Goal: Transaction & Acquisition: Purchase product/service

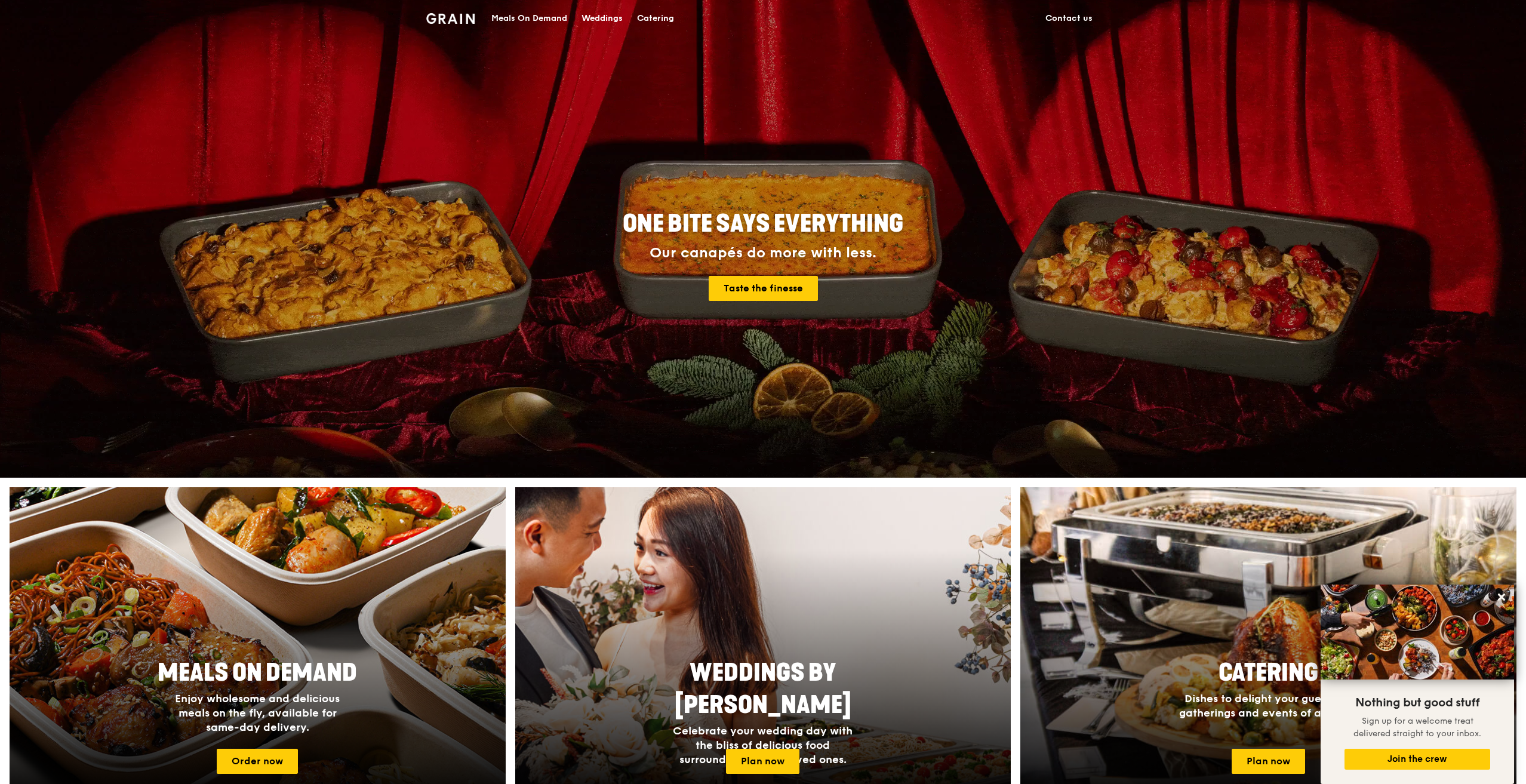
click at [545, 14] on div "Meals On Demand" at bounding box center [529, 19] width 76 height 36
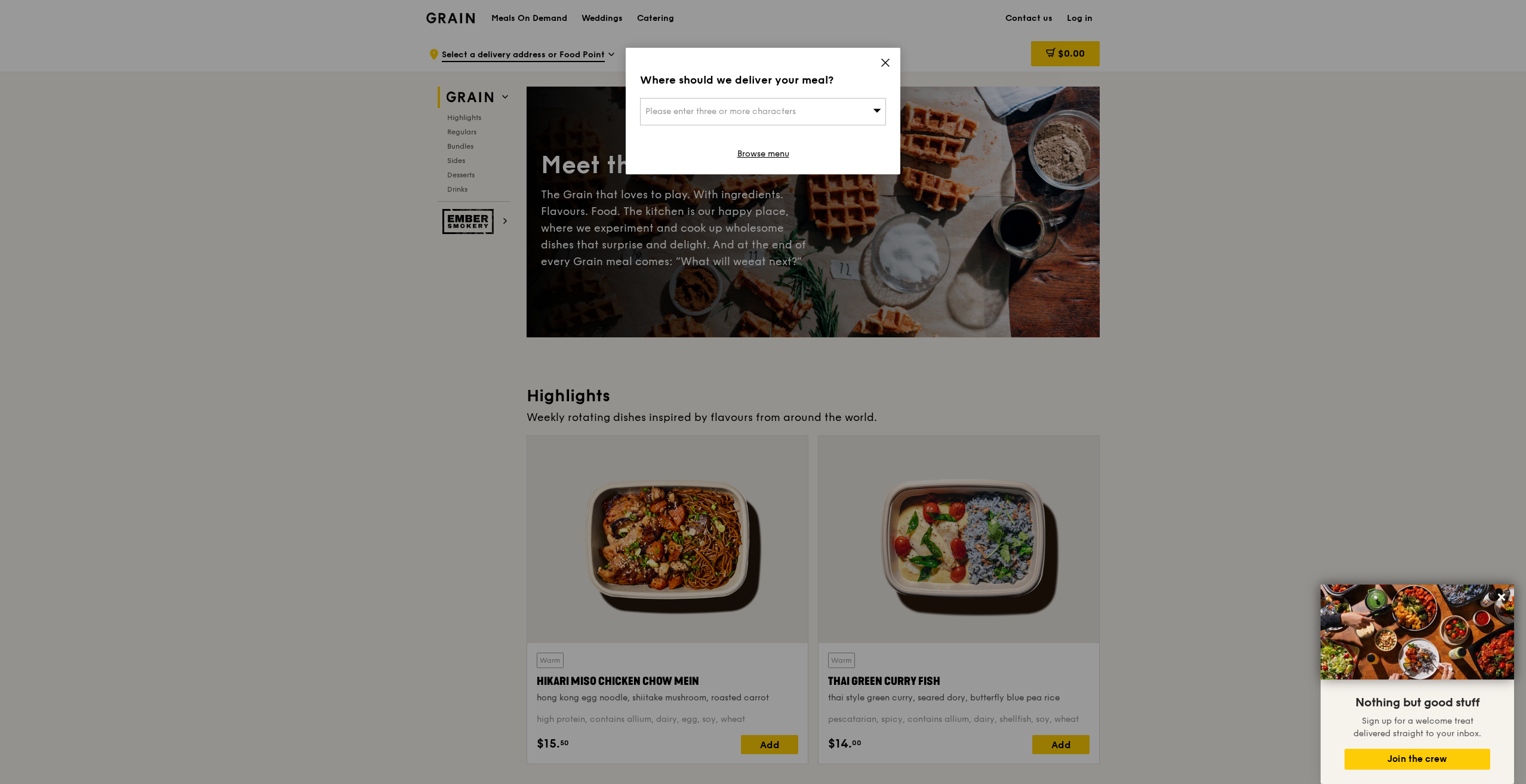
click at [885, 63] on icon at bounding box center [885, 63] width 8 height 8
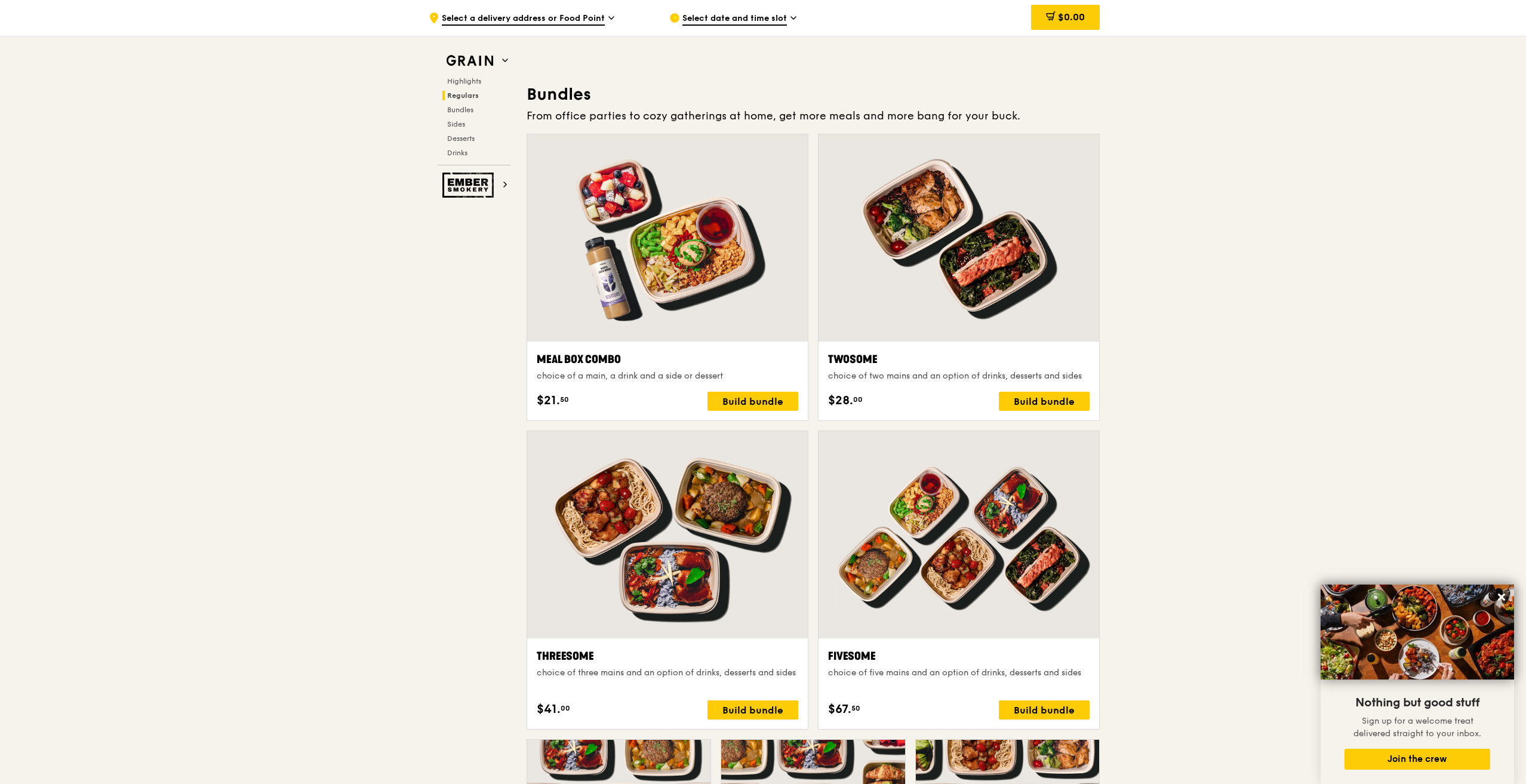
scroll to position [1314, 0]
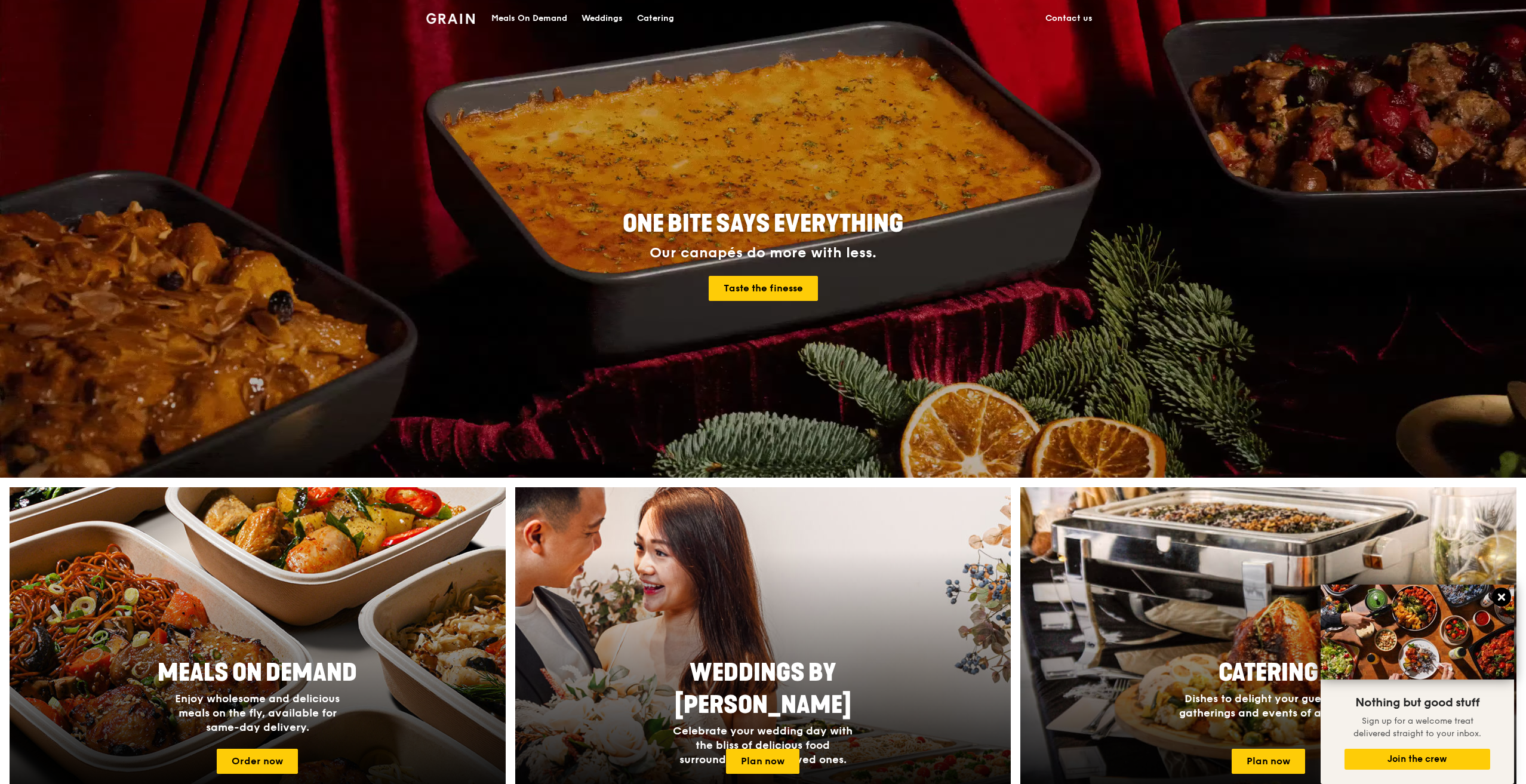
click at [1497, 597] on icon at bounding box center [1501, 597] width 11 height 11
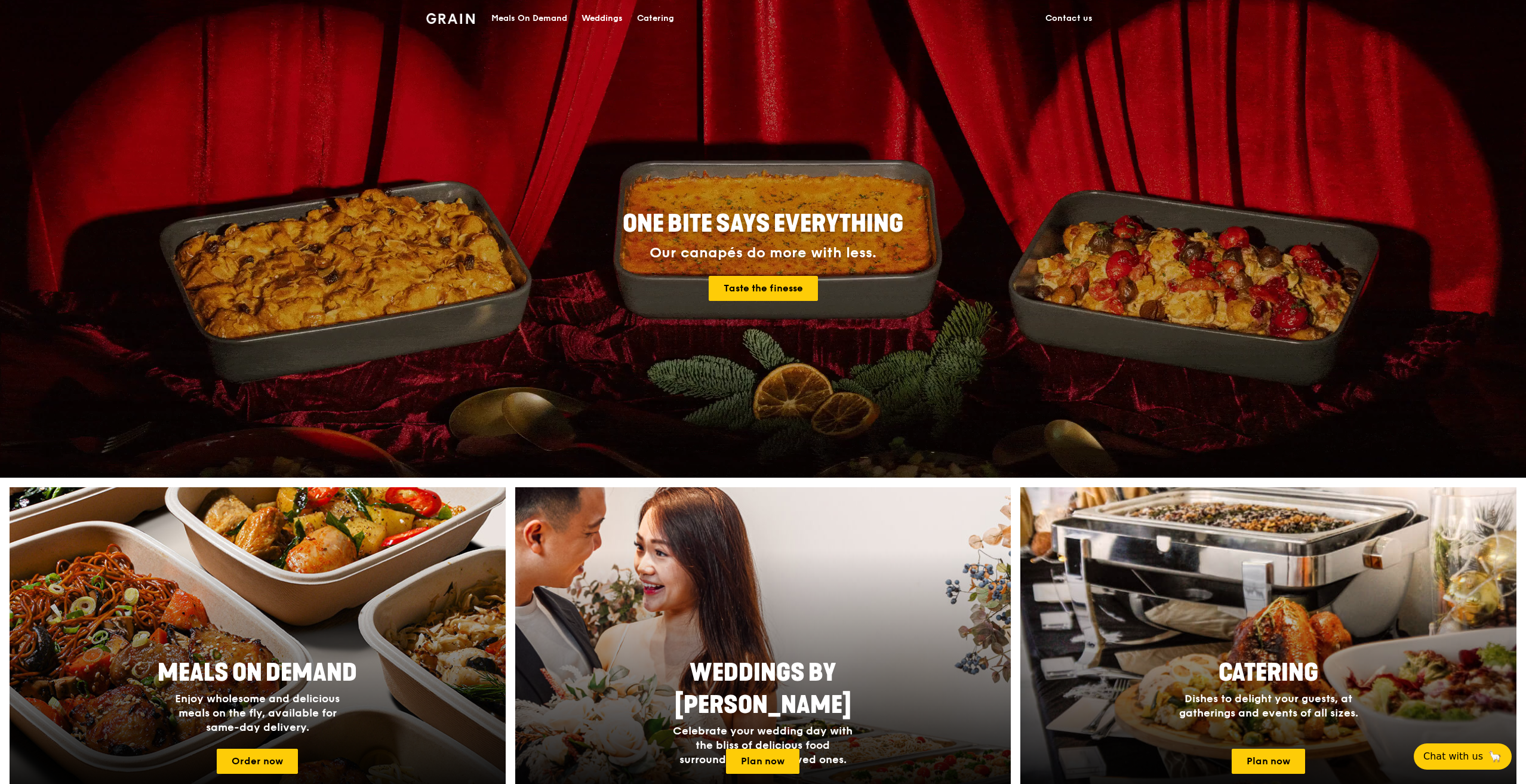
click at [671, 16] on div "Catering" at bounding box center [655, 19] width 37 height 36
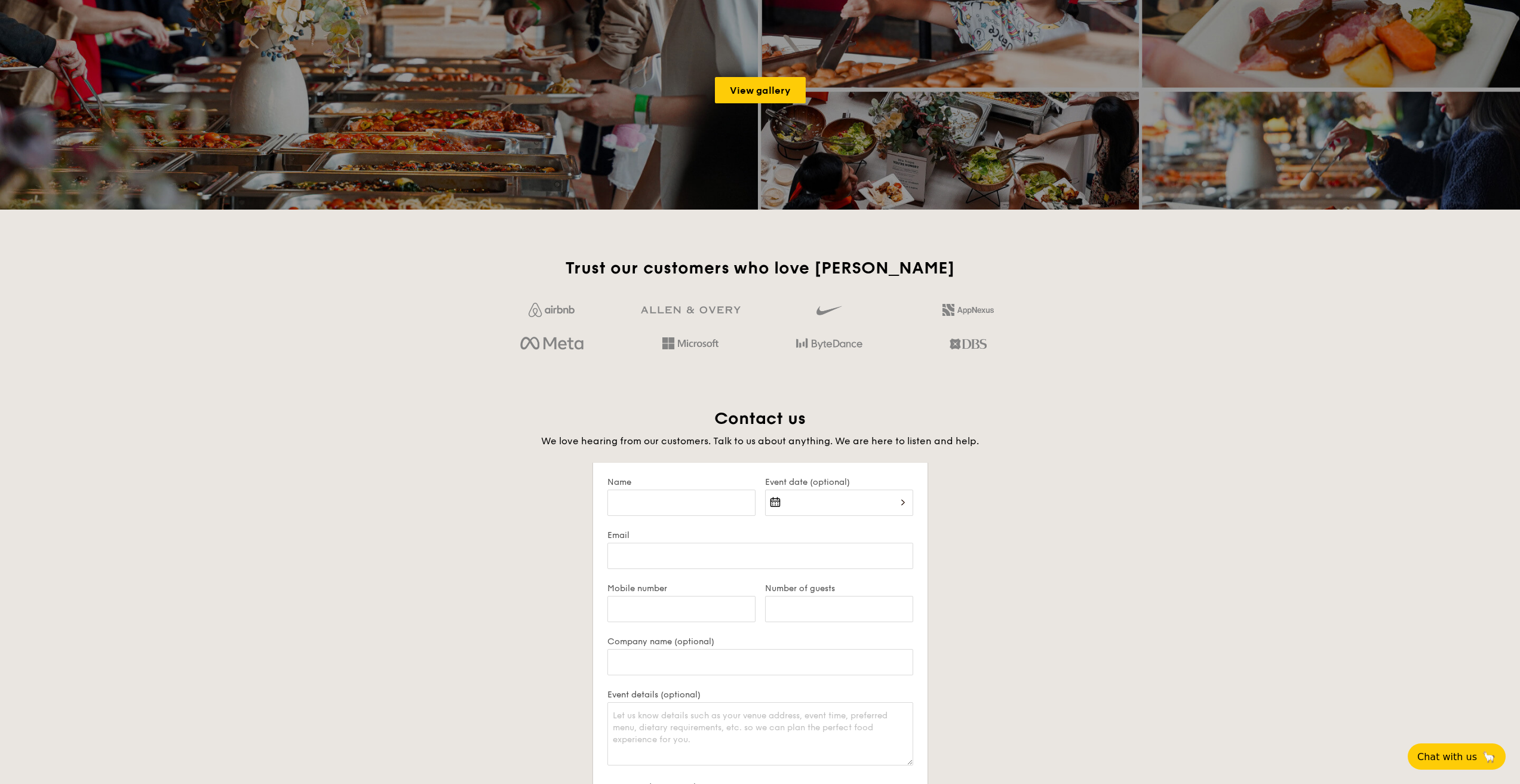
scroll to position [2030, 0]
